Goal: Navigation & Orientation: Understand site structure

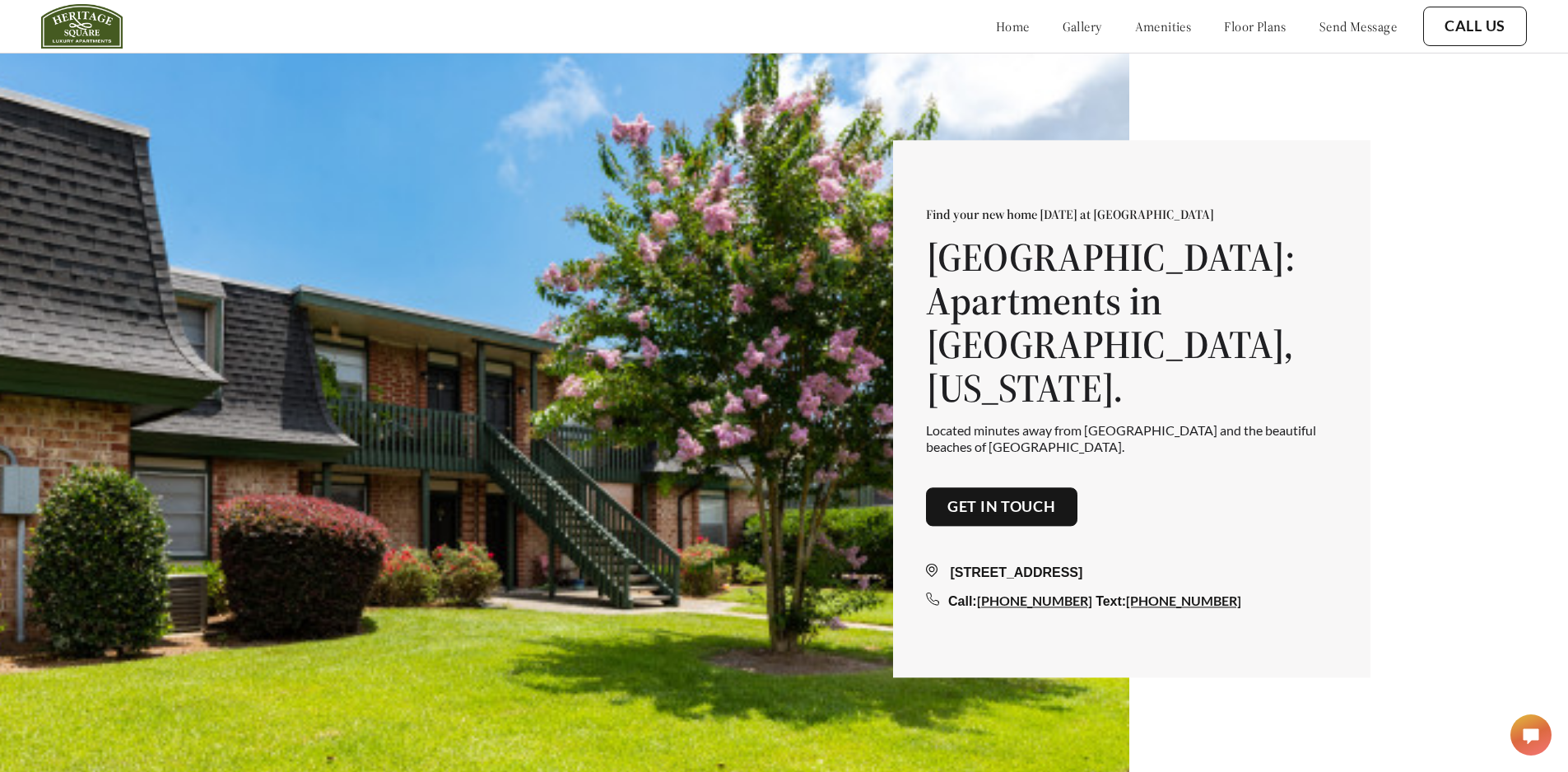
click at [1063, 27] on link "gallery" at bounding box center [1082, 25] width 40 height 16
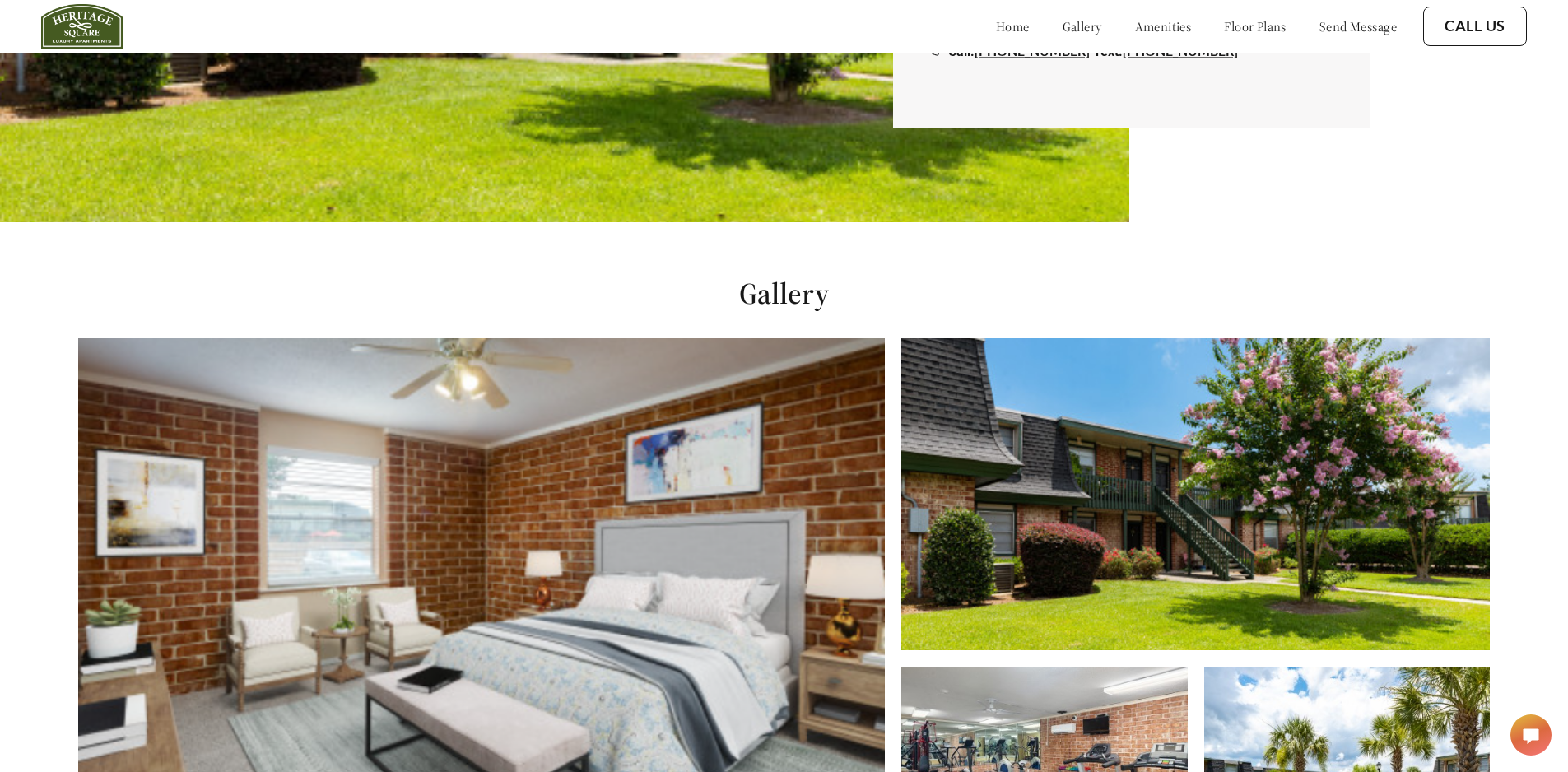
scroll to position [538, 0]
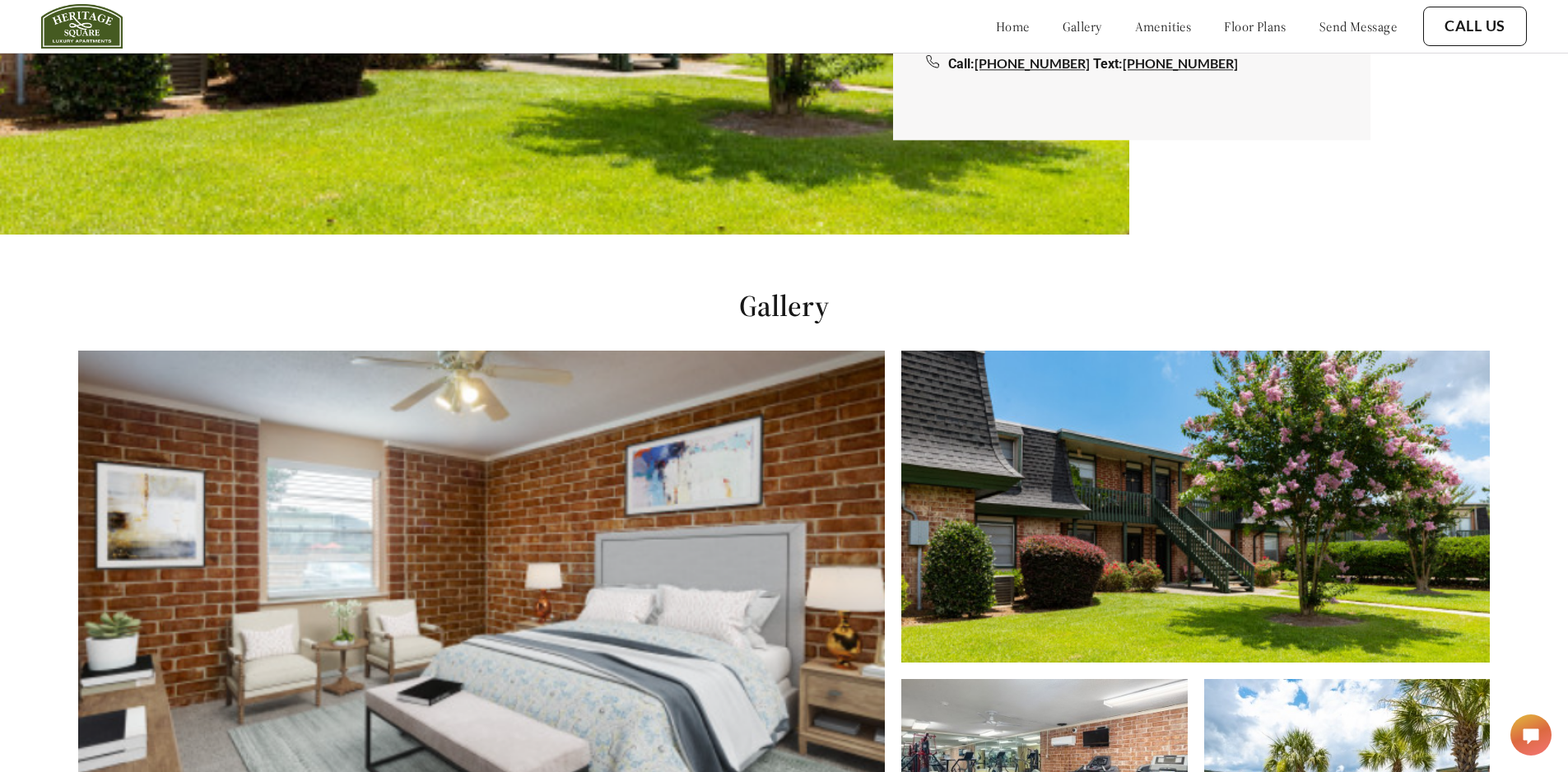
click at [1063, 25] on link "gallery" at bounding box center [1082, 25] width 40 height 16
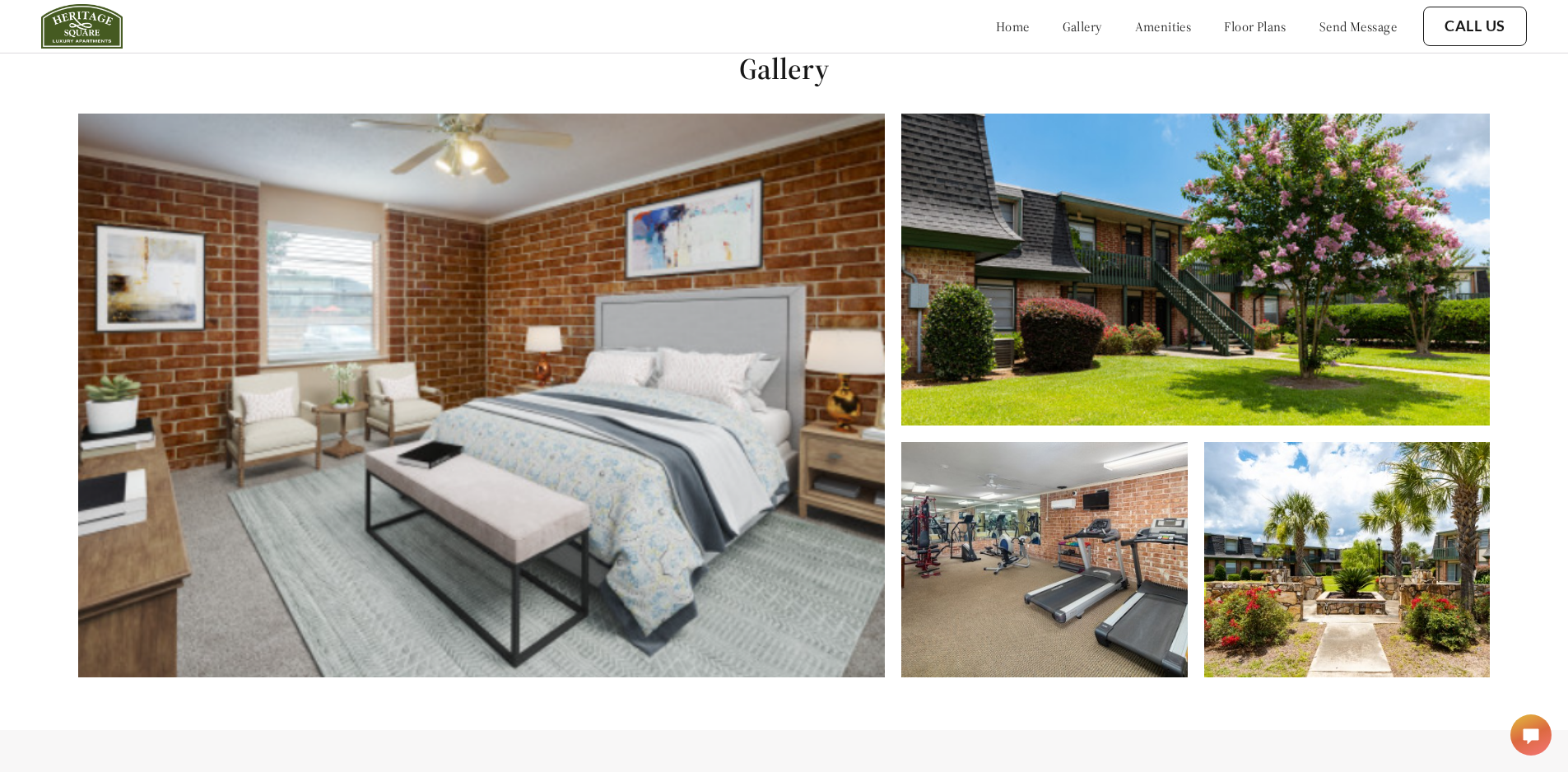
scroll to position [785, 0]
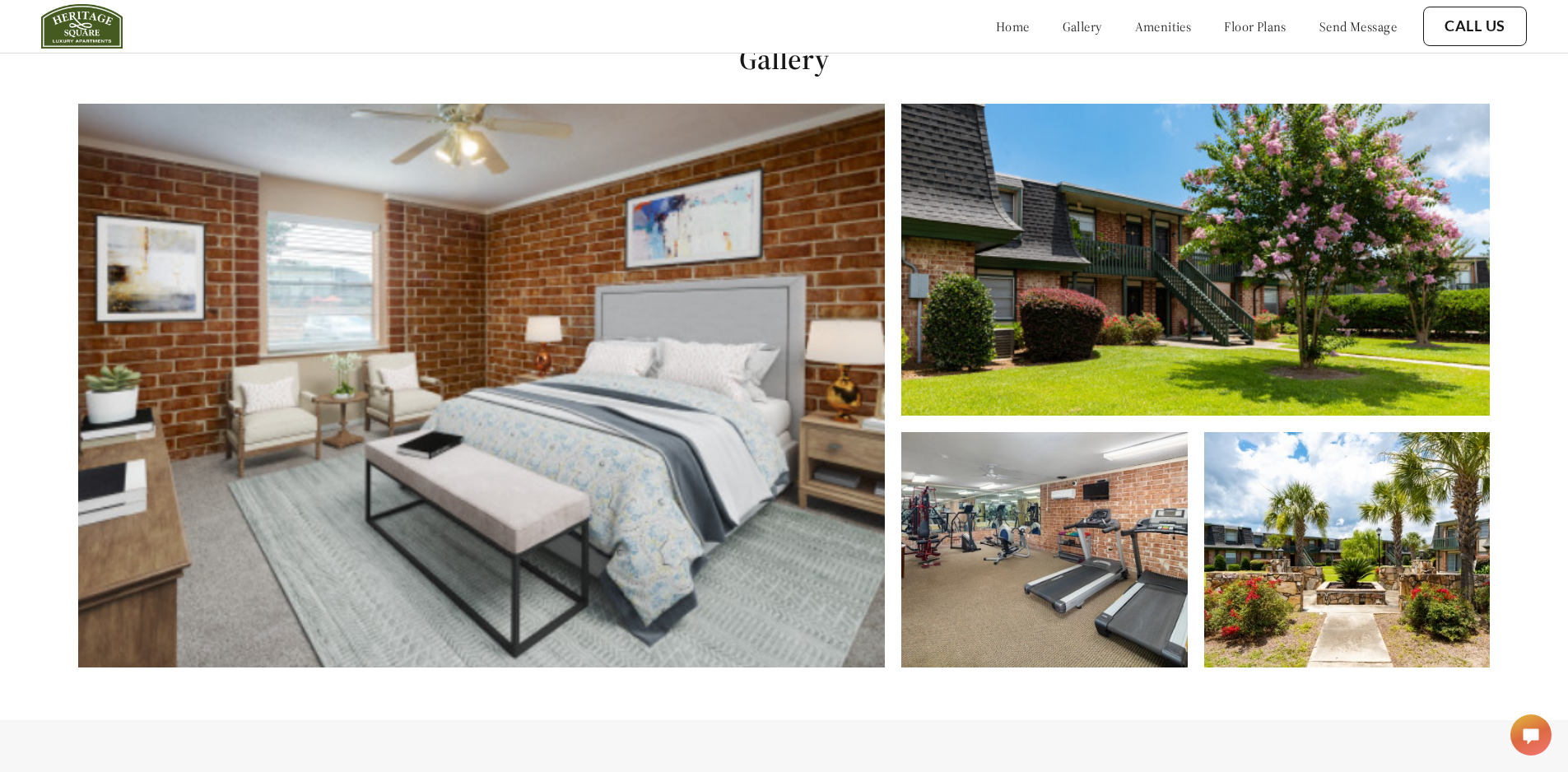
click at [1135, 24] on link "amenities" at bounding box center [1163, 25] width 57 height 16
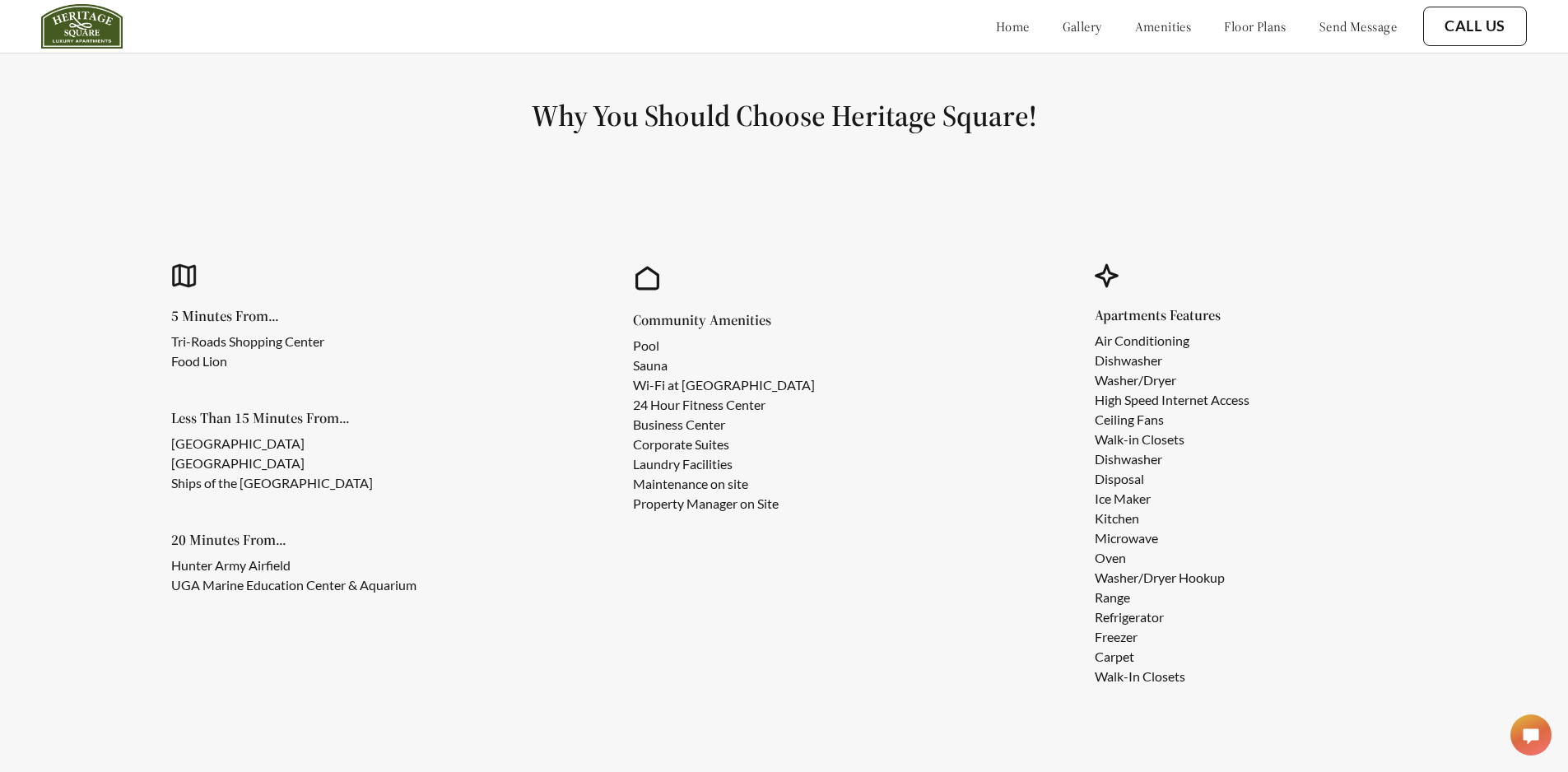
scroll to position [1518, 0]
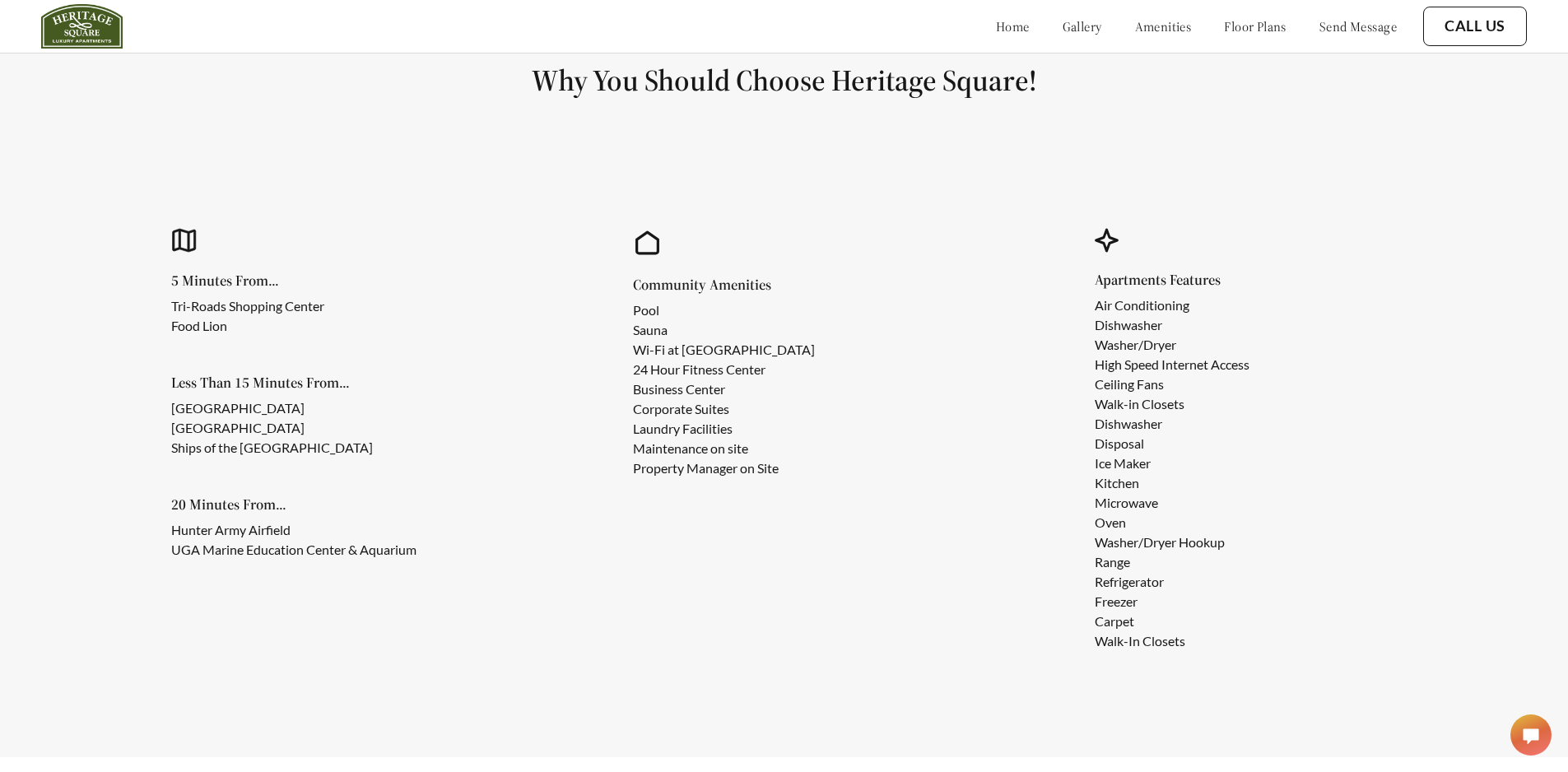
click at [1259, 25] on link "floor plans" at bounding box center [1256, 25] width 63 height 16
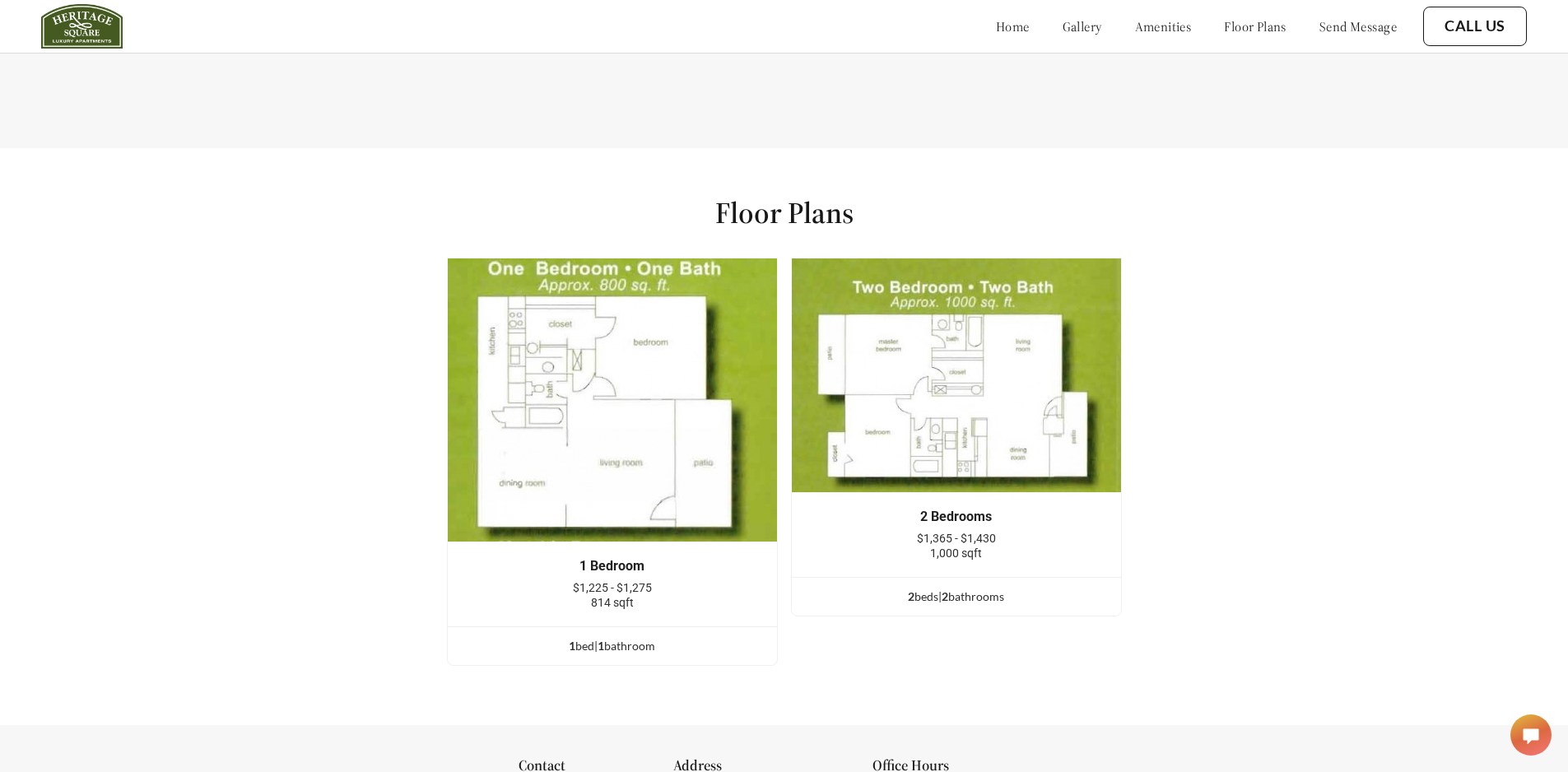
scroll to position [2122, 0]
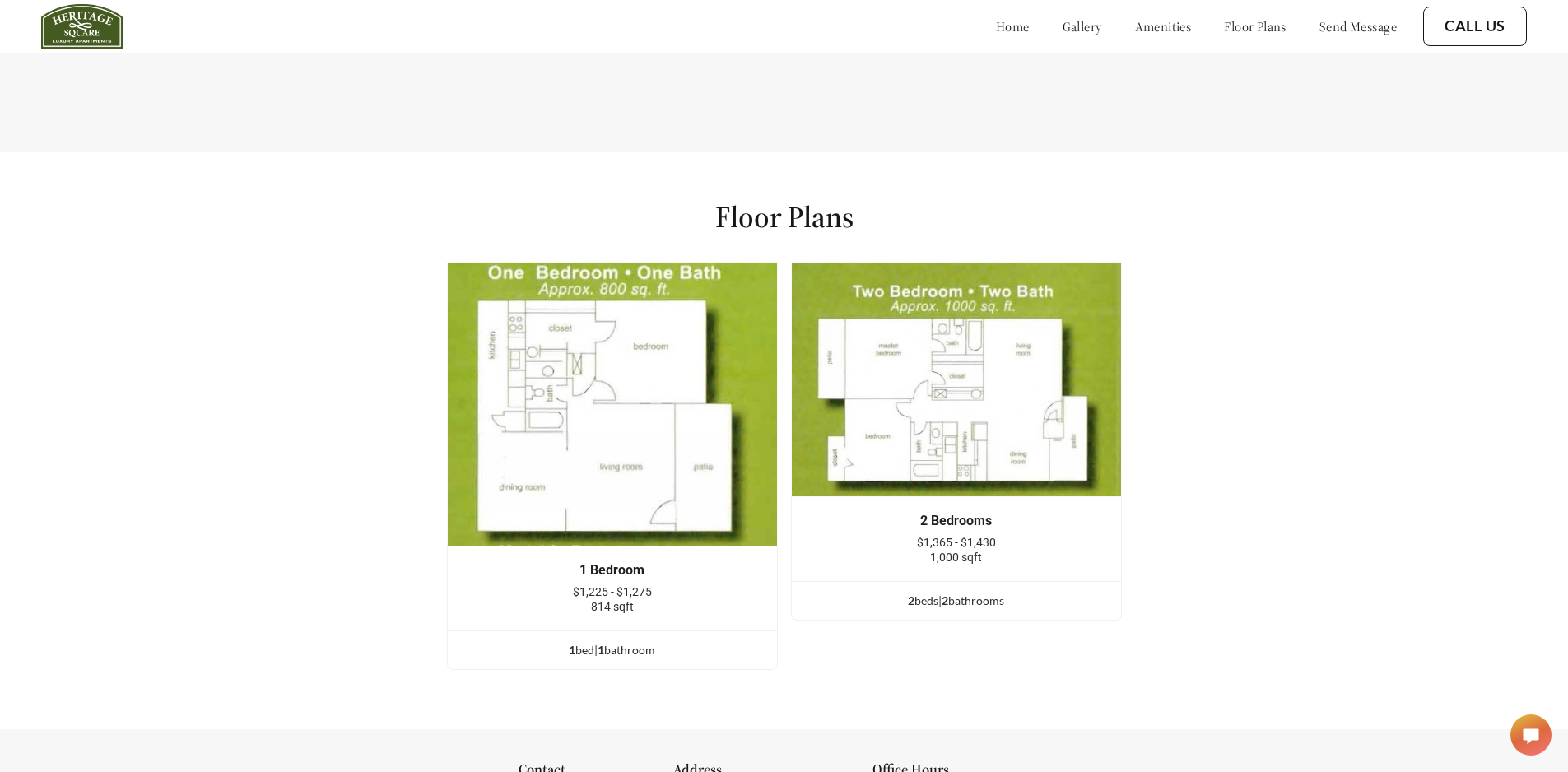
click at [963, 455] on img at bounding box center [957, 379] width 331 height 235
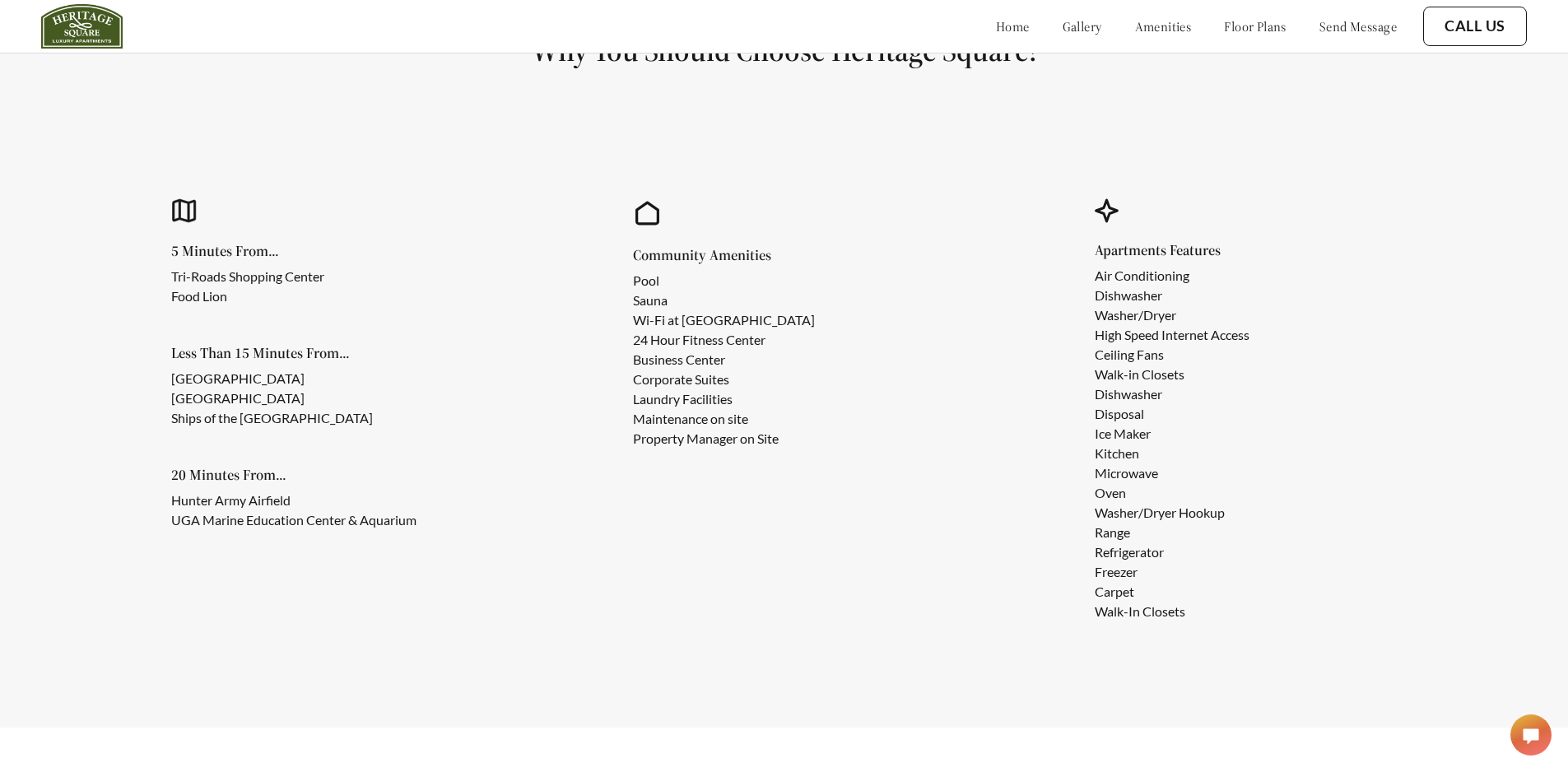
scroll to position [1547, 0]
click at [1224, 25] on link "floor plans" at bounding box center [1256, 25] width 63 height 16
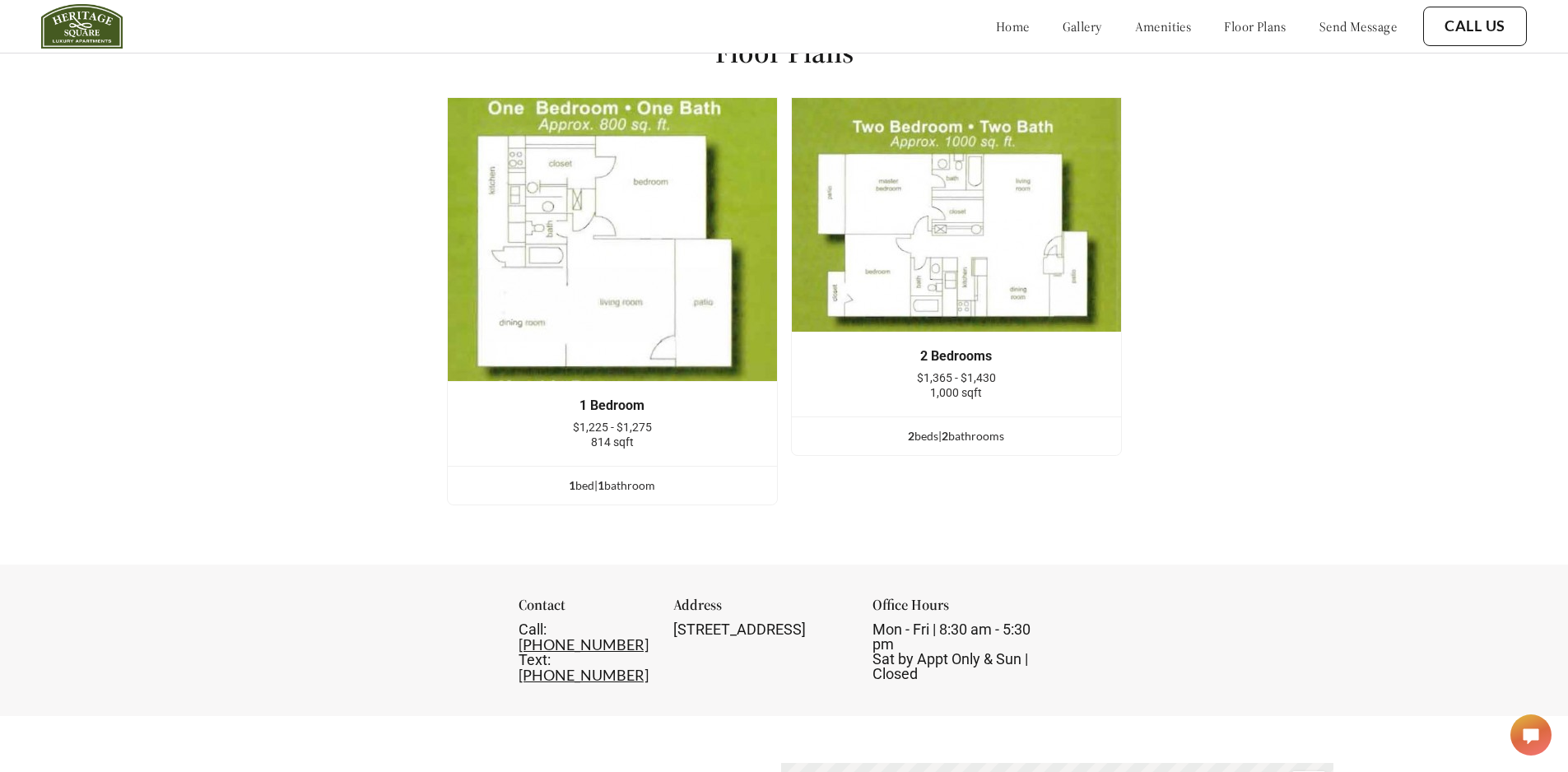
click at [1142, 31] on link "amenities" at bounding box center [1163, 25] width 57 height 16
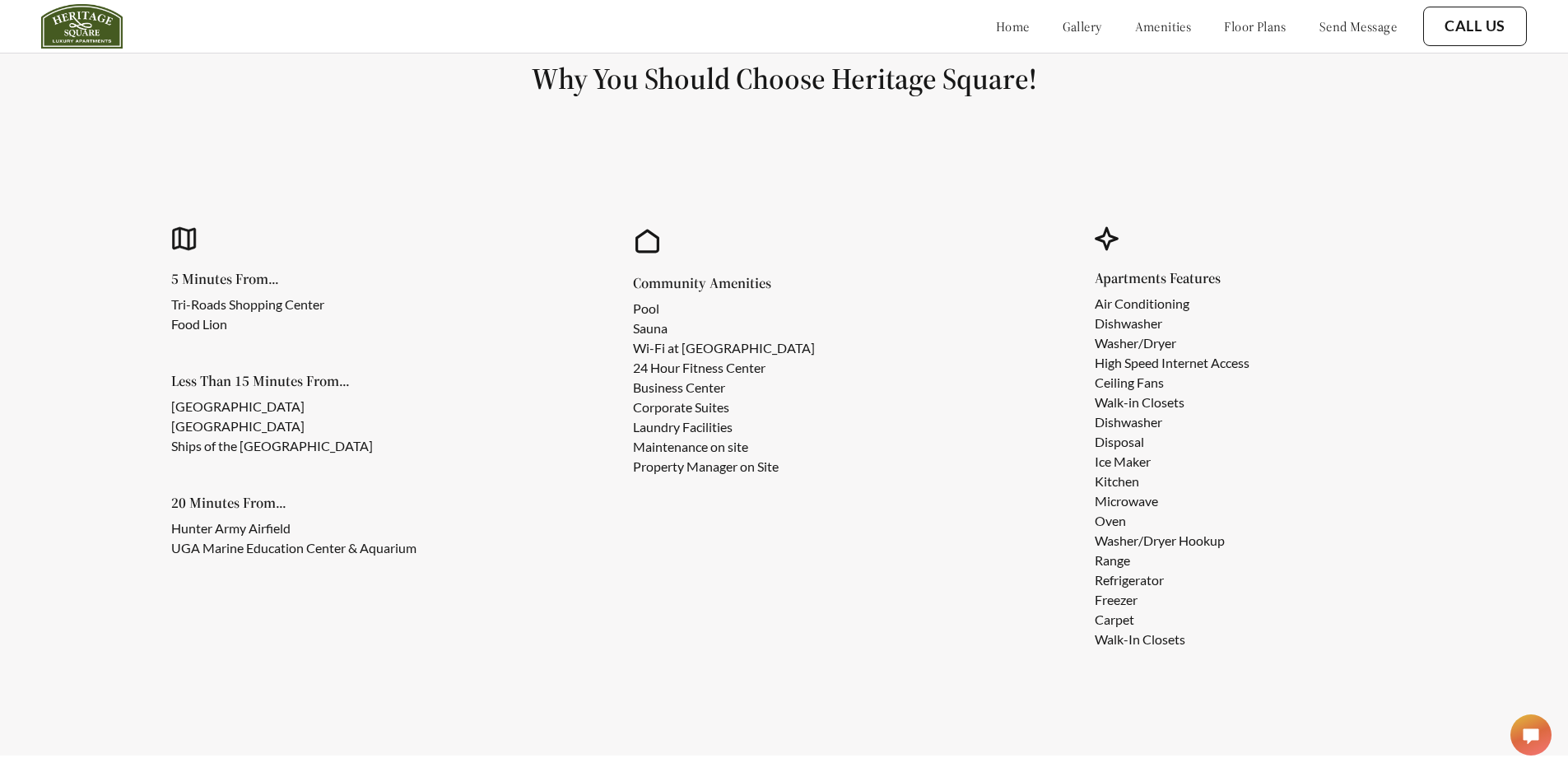
scroll to position [1518, 0]
click at [1063, 23] on link "gallery" at bounding box center [1082, 25] width 40 height 16
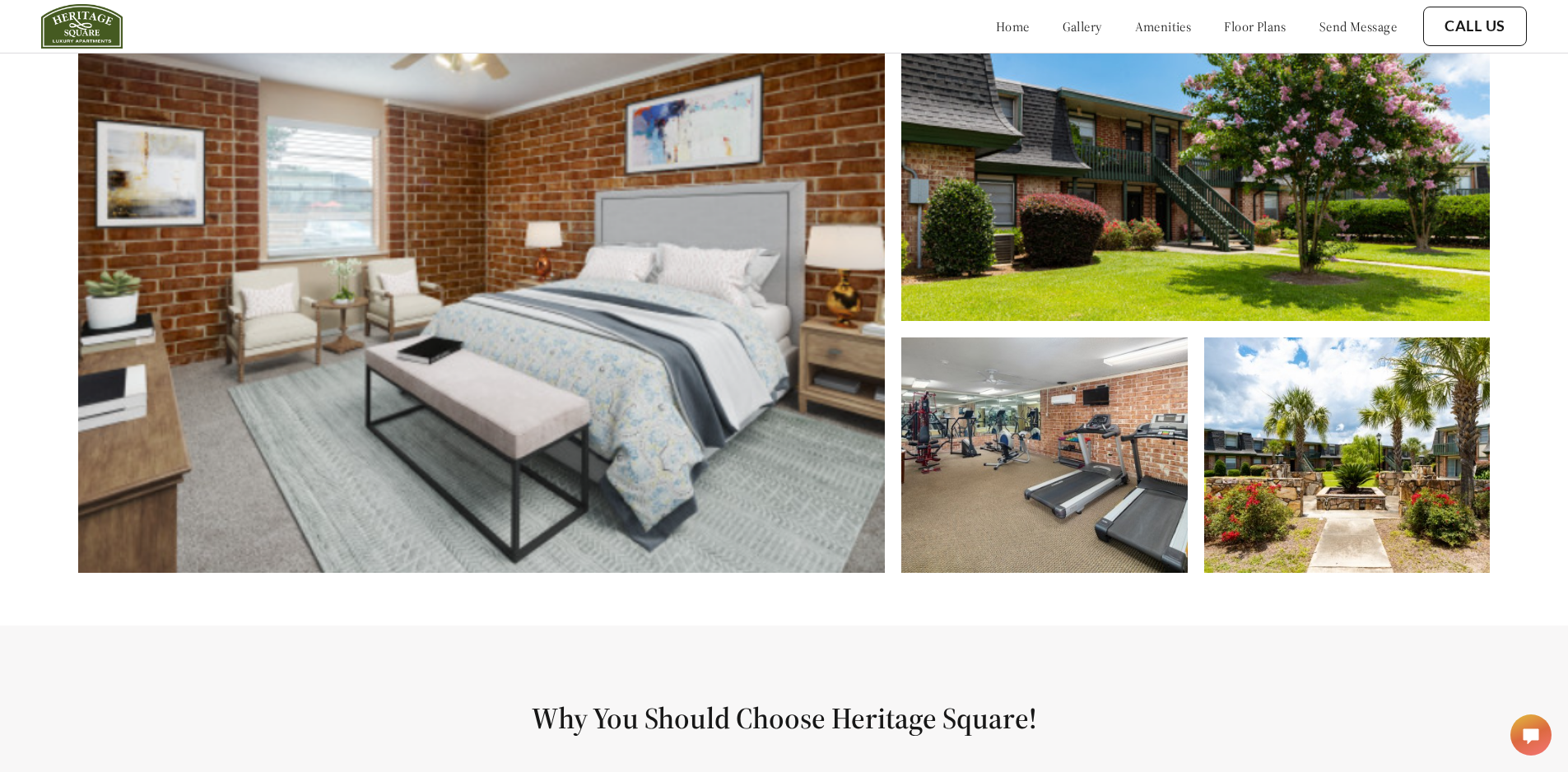
scroll to position [867, 0]
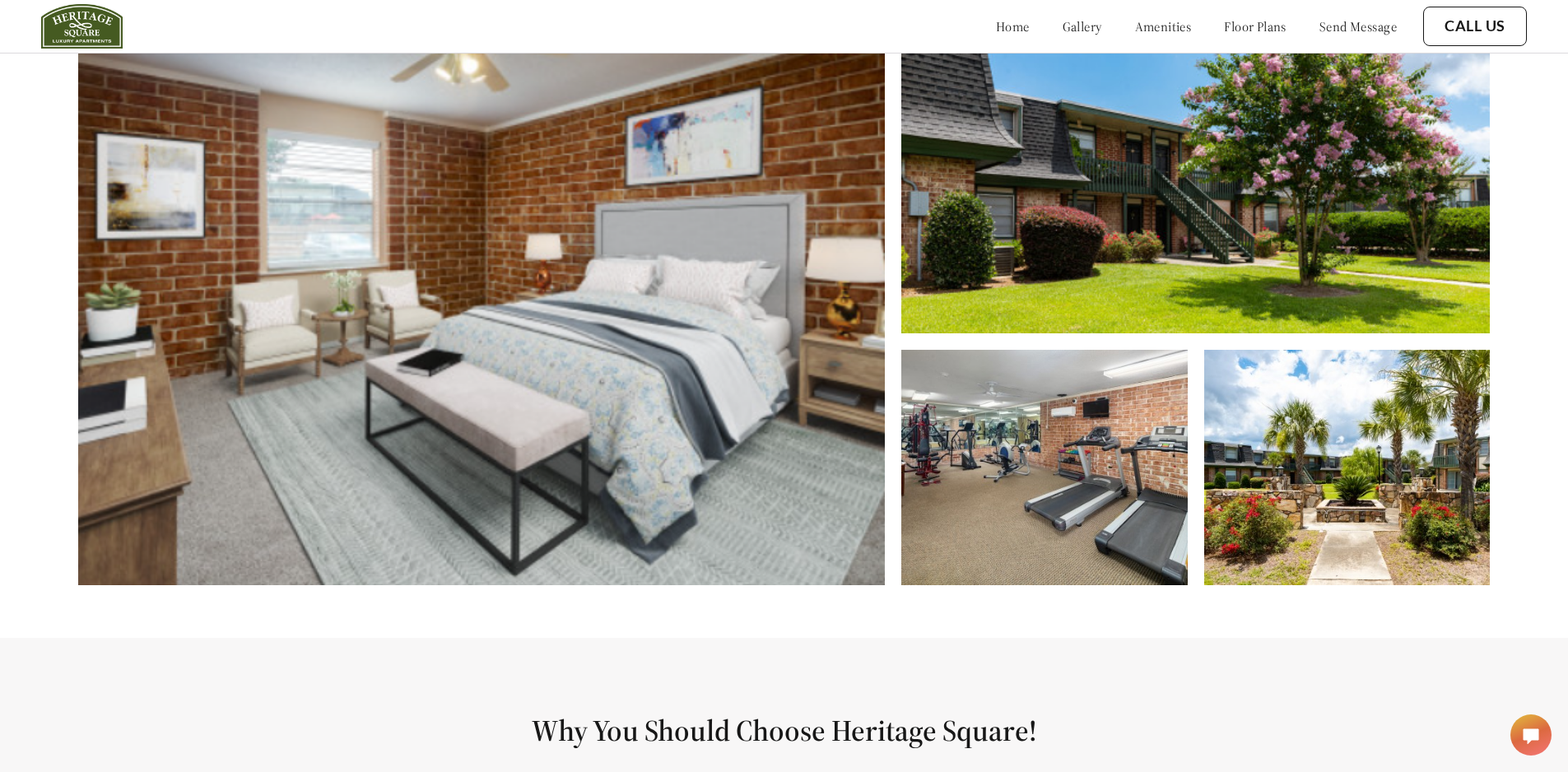
click at [676, 305] on img at bounding box center [481, 303] width 806 height 564
click at [1025, 284] on img at bounding box center [1195, 177] width 587 height 312
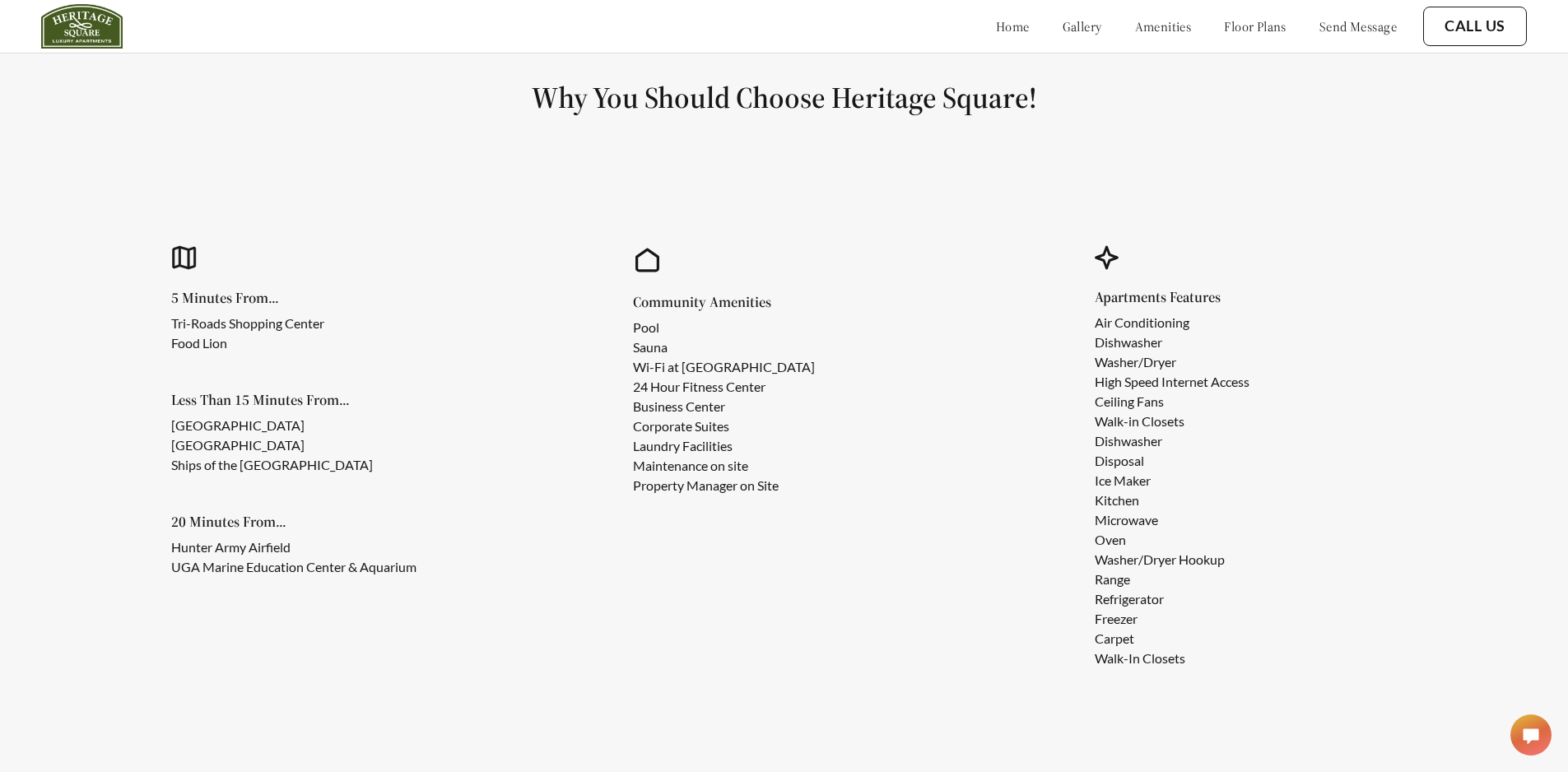
scroll to position [1518, 0]
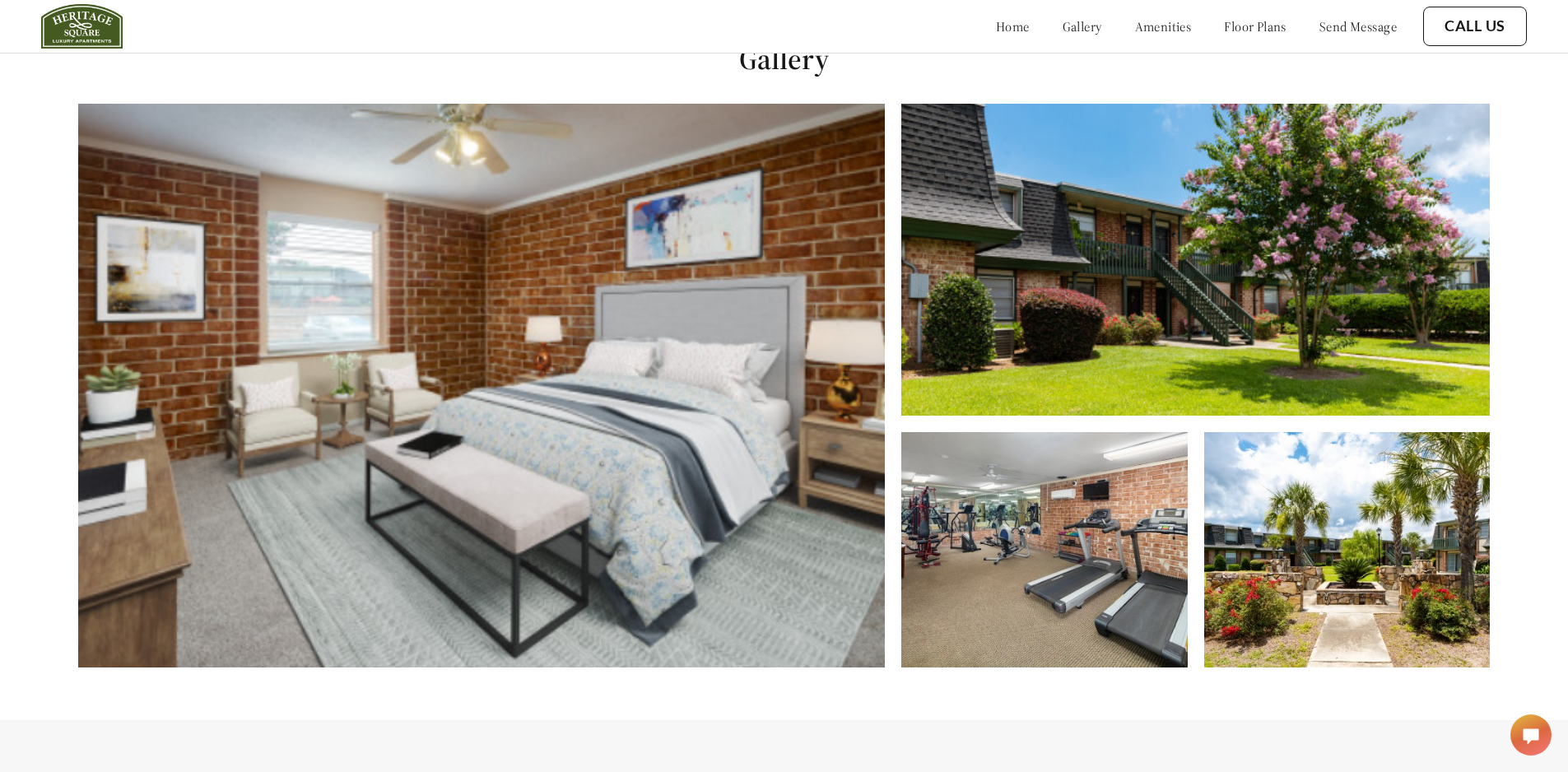
scroll to position [545, 0]
